Goal: Transaction & Acquisition: Book appointment/travel/reservation

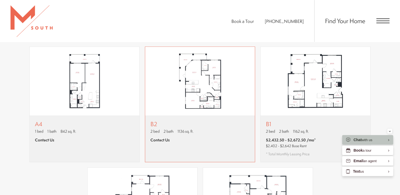
scroll to position [457, 0]
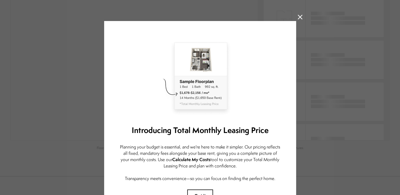
click at [299, 19] on icon at bounding box center [300, 17] width 5 height 5
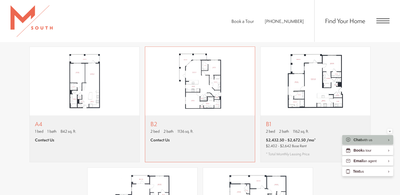
scroll to position [454, 0]
click at [289, 116] on div "B1 2 bed 2 bath 1162 sq. ft. $2,432.50 - $2,672.50 /mo* $2,402 - $2,642 Base Re…" at bounding box center [315, 139] width 110 height 46
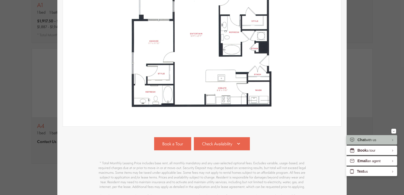
scroll to position [107, 0]
click at [210, 141] on span "Check Availability" at bounding box center [217, 144] width 30 height 6
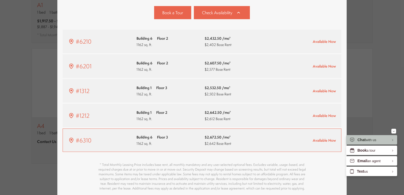
scroll to position [247, 0]
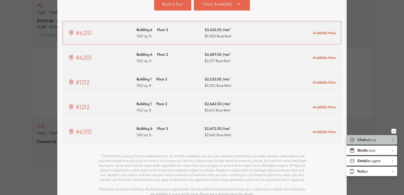
click at [212, 29] on span "$2,432.50 /mo*" at bounding box center [217, 30] width 27 height 6
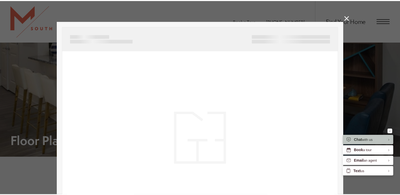
scroll to position [454, 0]
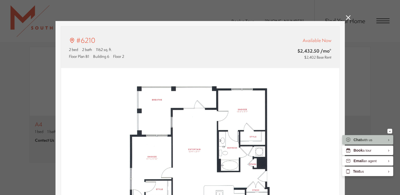
type input "**********"
